Goal: Entertainment & Leisure: Consume media (video, audio)

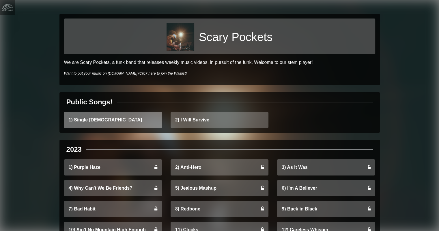
click at [84, 120] on link "1) Single [DEMOGRAPHIC_DATA]" at bounding box center [113, 120] width 98 height 16
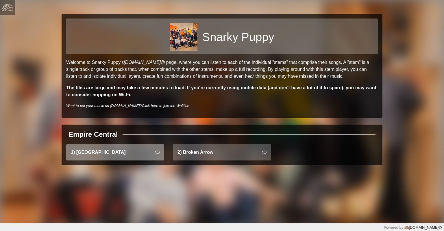
click at [92, 152] on link "1) East Bay" at bounding box center [115, 152] width 98 height 16
